Goal: Information Seeking & Learning: Understand process/instructions

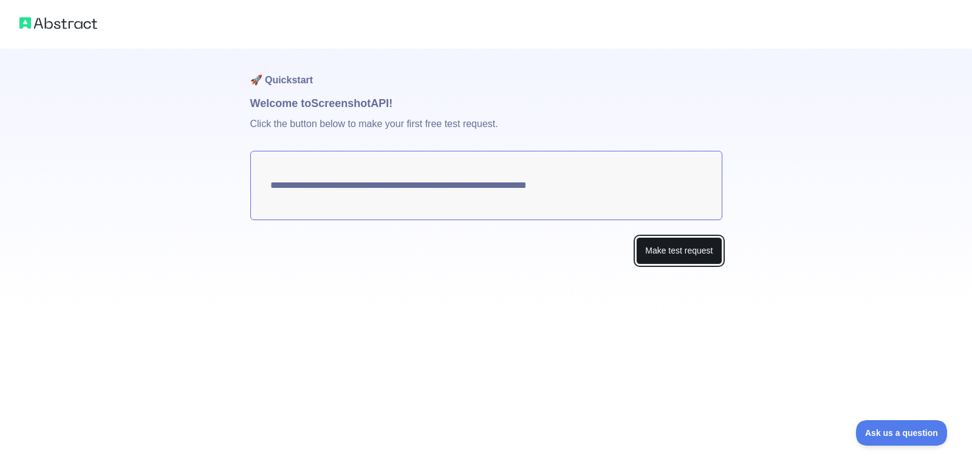
click at [685, 250] on button "Make test request" at bounding box center [679, 250] width 86 height 27
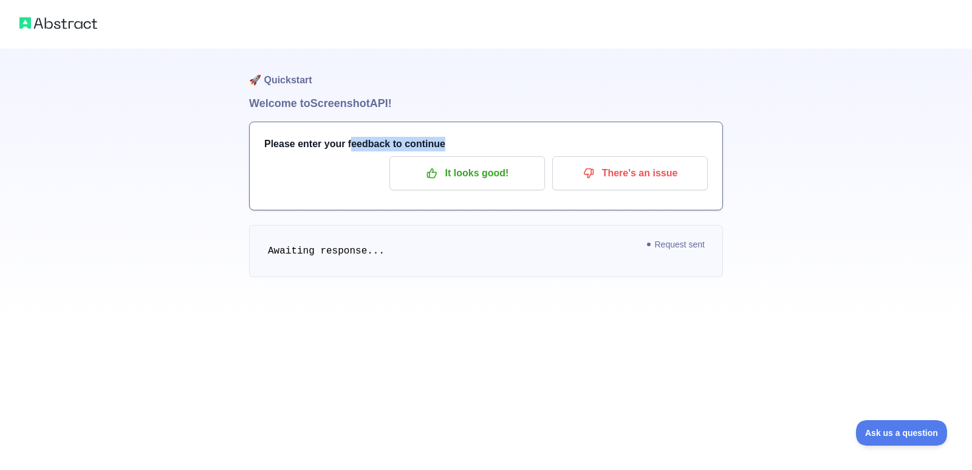
drag, startPoint x: 347, startPoint y: 142, endPoint x: 456, endPoint y: 140, distance: 108.1
click at [456, 140] on h3 "Please enter your feedback to continue" at bounding box center [485, 144] width 443 height 15
click at [615, 174] on p "There's an issue" at bounding box center [629, 173] width 137 height 21
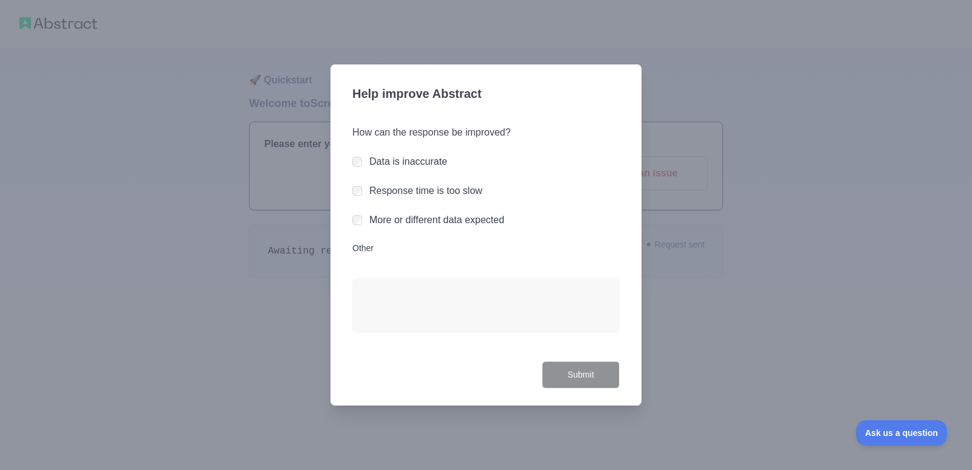
drag, startPoint x: 406, startPoint y: 149, endPoint x: 402, endPoint y: 167, distance: 18.1
click at [405, 157] on div "How can the response be improved? Data is inaccurate Response time is too slow …" at bounding box center [485, 236] width 267 height 250
click at [401, 164] on label "Data is inaccurate" at bounding box center [408, 161] width 78 height 10
click at [570, 377] on button "Submit" at bounding box center [581, 374] width 78 height 27
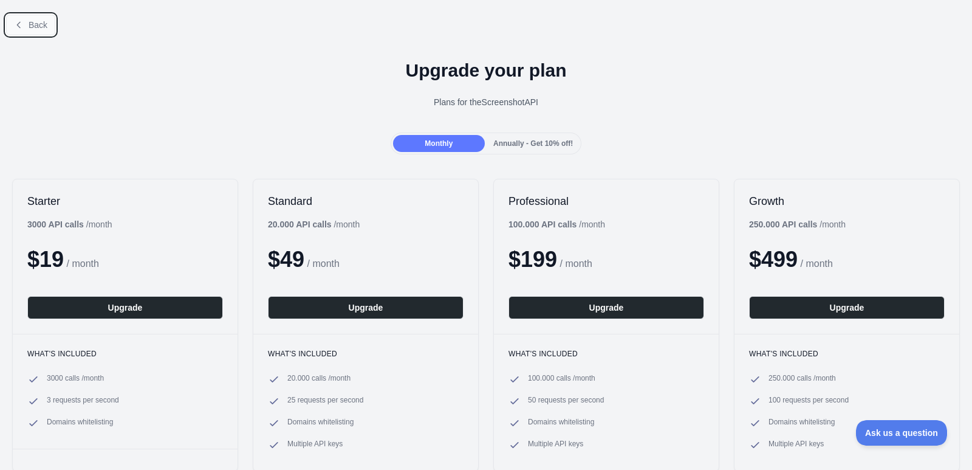
click at [34, 21] on span "Back" at bounding box center [38, 25] width 19 height 10
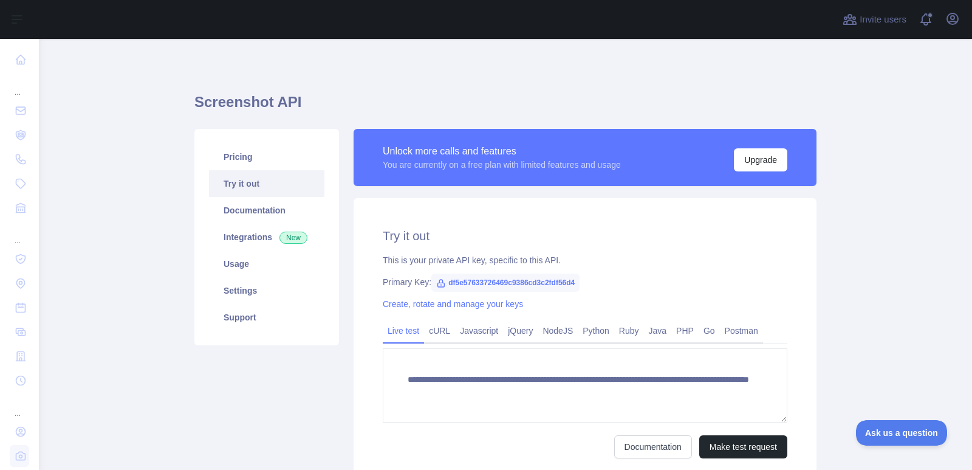
scroll to position [61, 0]
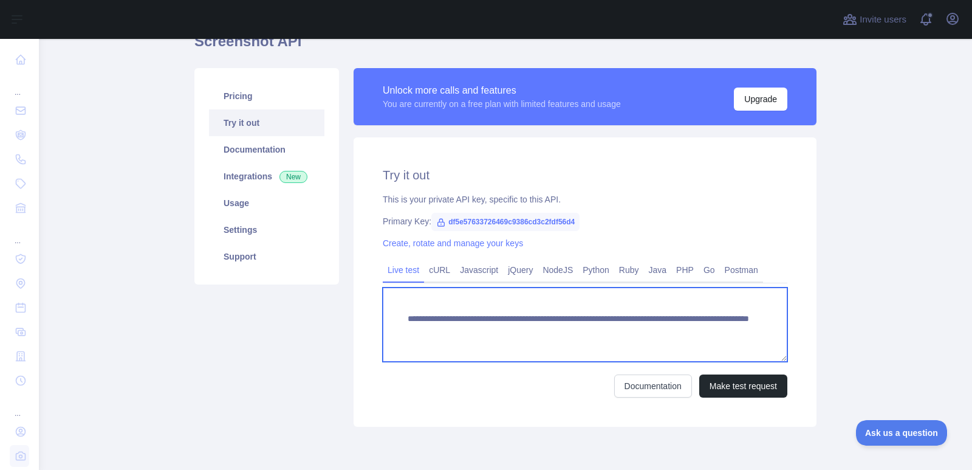
drag, startPoint x: 736, startPoint y: 333, endPoint x: 357, endPoint y: 327, distance: 379.1
click at [357, 327] on div "**********" at bounding box center [584, 281] width 463 height 289
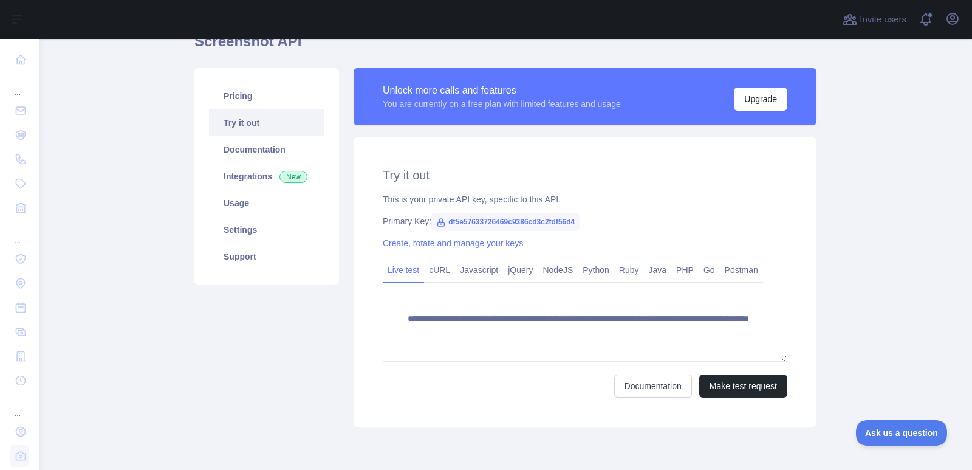
click at [461, 220] on span "df5e57633726469c9386cd3c2fdf56d4" at bounding box center [505, 222] width 148 height 18
click at [462, 220] on span "df5e57633726469c9386cd3c2fdf56d4" at bounding box center [505, 222] width 148 height 18
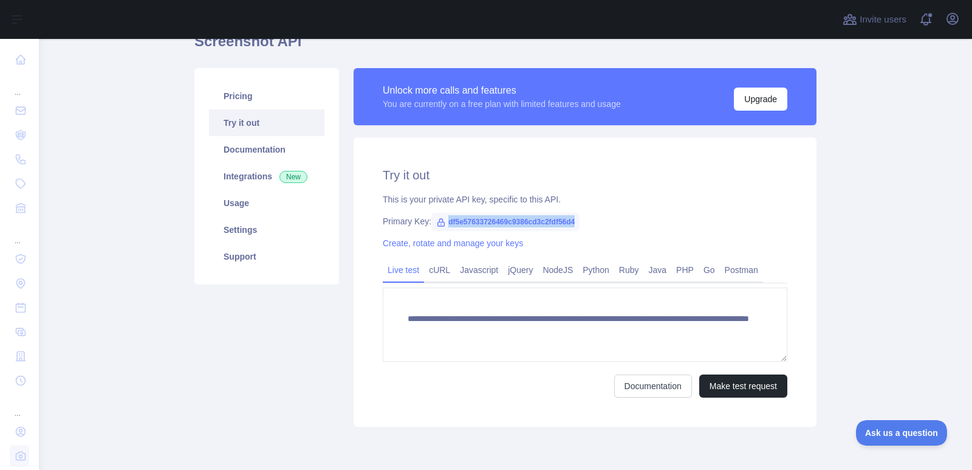
click at [462, 220] on span "df5e57633726469c9386cd3c2fdf56d4" at bounding box center [505, 222] width 148 height 18
copy span "df5e57633726469c9386cd3c2fdf56d4"
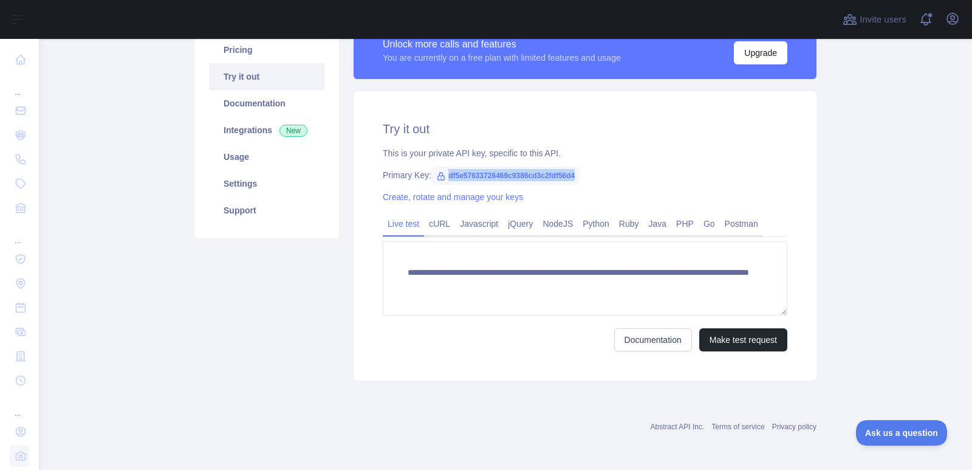
scroll to position [108, 0]
click at [251, 125] on link "Integrations New" at bounding box center [266, 129] width 115 height 27
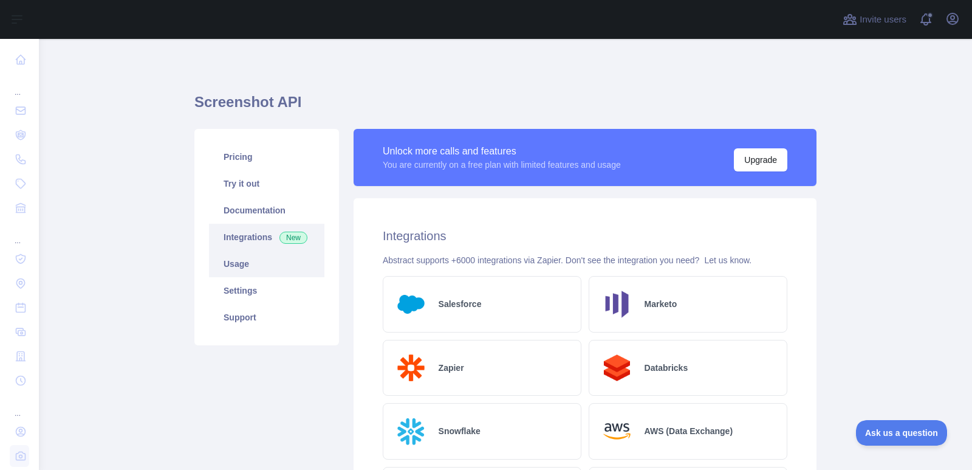
click at [231, 258] on link "Usage" at bounding box center [266, 263] width 115 height 27
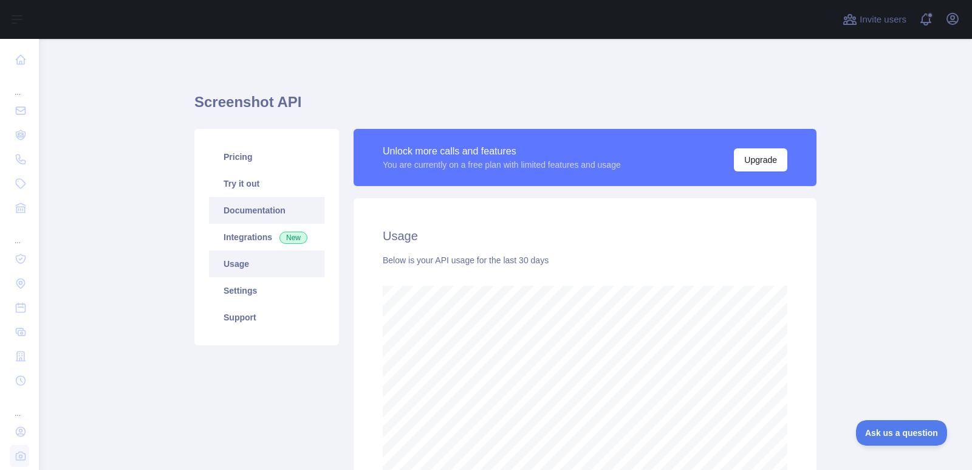
scroll to position [431, 924]
click at [227, 216] on link "Documentation" at bounding box center [266, 210] width 115 height 27
